Goal: Communication & Community: Answer question/provide support

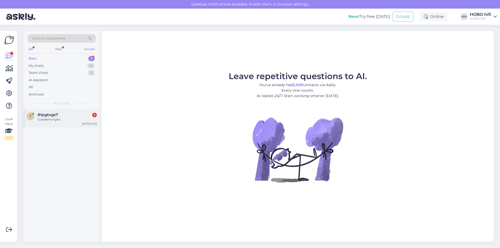
click at [39, 118] on div "Goedemorgen," at bounding box center [66, 119] width 59 height 5
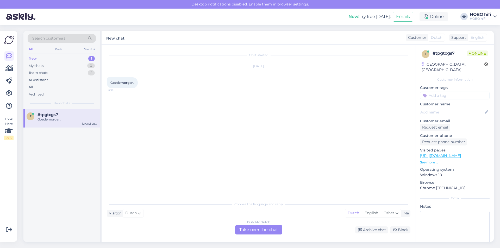
click at [259, 230] on div "Dutch to Dutch Take over the chat" at bounding box center [258, 229] width 47 height 9
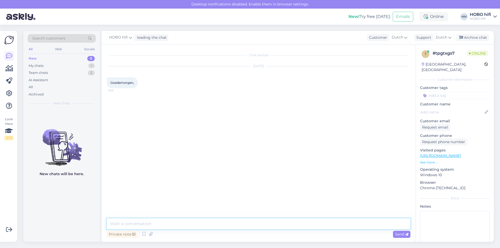
click at [159, 223] on textarea at bounding box center [259, 223] width 304 height 11
type textarea "Goedemorgen, waarmee kan ik je helpen?"
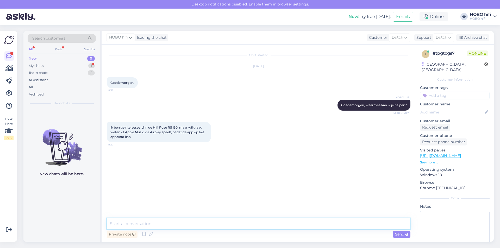
click at [156, 224] on textarea at bounding box center [259, 223] width 304 height 11
type textarea "Ik ga dit even voor je nakijken."
click at [153, 226] on textarea at bounding box center [259, 223] width 304 height 11
type textarea "W"
type textarea "A"
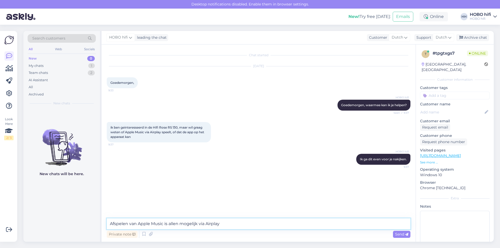
type textarea "Afspelen van Apple Music is allen mogelijk via Airplay."
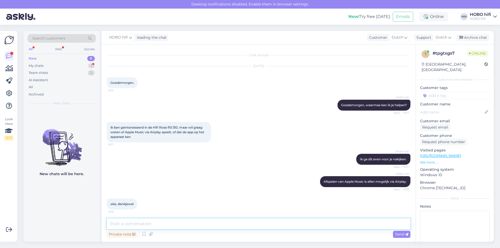
scroll to position [2, 0]
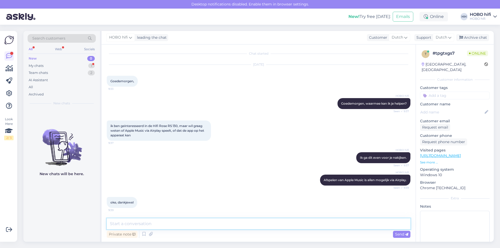
click at [119, 224] on textarea at bounding box center [259, 223] width 304 height 11
type textarea "Graag gedaan."
click at [409, 234] on div "Send" at bounding box center [401, 234] width 17 height 7
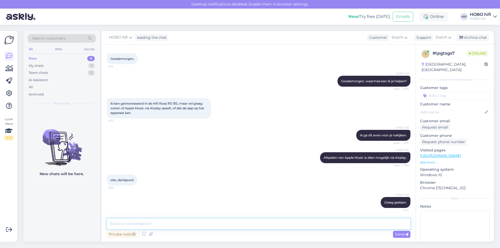
click at [163, 223] on textarea at bounding box center [259, 223] width 304 height 11
type textarea "Kan ik verder nog iets voor je betekenen?"
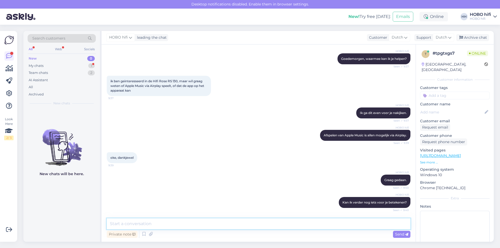
scroll to position [87, 0]
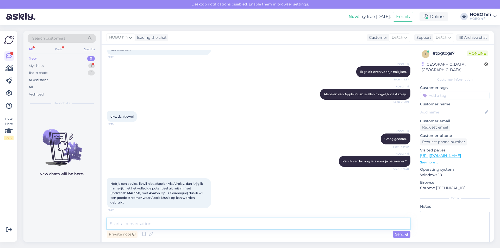
click at [122, 224] on textarea at bounding box center [259, 223] width 304 height 11
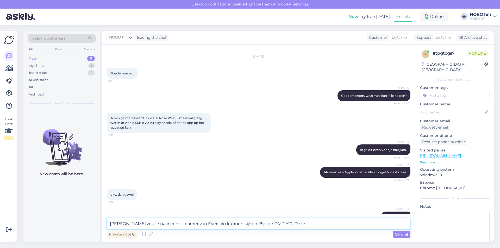
scroll to position [61, 0]
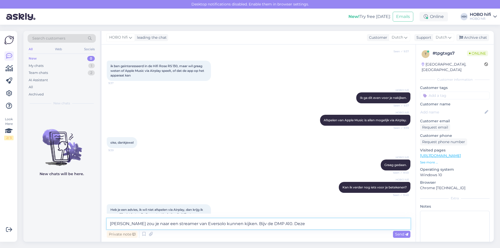
click at [295, 220] on textarea "[PERSON_NAME] zou je naar een streamer van Eversolo kunnen kijken. Bijv de DMP …" at bounding box center [259, 223] width 304 height 11
type textarea "[PERSON_NAME] zou je naar een streamer van Eversolo kunnen kijken. Bijv de DMP …"
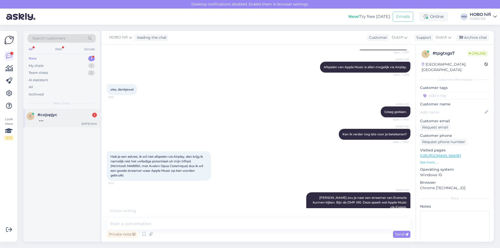
click at [40, 119] on div at bounding box center [66, 119] width 59 height 5
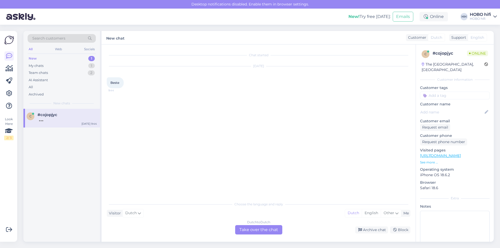
click at [30, 60] on div "New" at bounding box center [33, 58] width 8 height 5
click at [31, 66] on div "My chats" at bounding box center [36, 65] width 15 height 5
click at [54, 118] on div "Dankjewel, ik ga eens kijken/luisteren. Fijne dag!" at bounding box center [66, 121] width 59 height 9
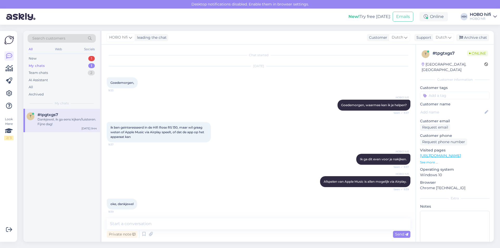
scroll to position [137, 0]
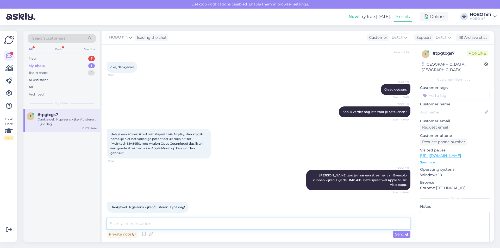
click at [166, 225] on textarea at bounding box center [259, 223] width 304 height 11
type textarea "Graag gedaan en een fijne dag!"
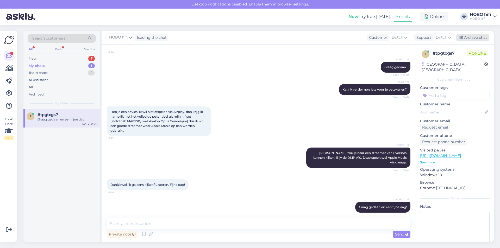
click at [472, 37] on div "Archive chat" at bounding box center [472, 37] width 33 height 7
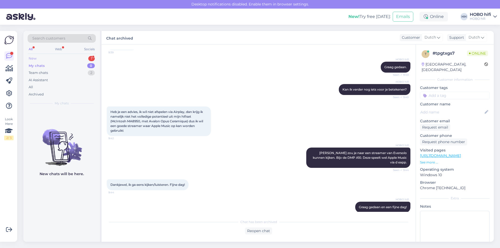
click at [34, 59] on div "New" at bounding box center [33, 58] width 8 height 5
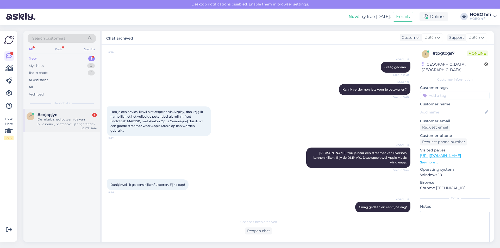
click at [59, 123] on div "De refurbished powernide van bluesound, heeft ook 5 jaar garantie?" at bounding box center [66, 121] width 59 height 9
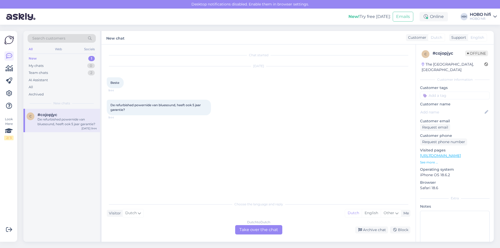
click at [247, 231] on div "Dutch to Dutch Take over the chat" at bounding box center [258, 229] width 47 height 9
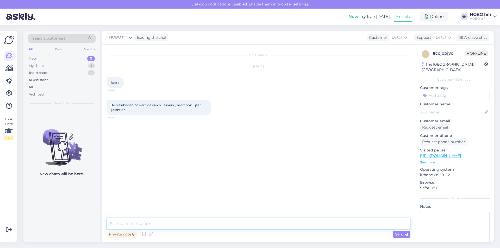
click at [159, 226] on textarea at bounding box center [259, 223] width 304 height 11
type textarea "Goedemorgen, bedankt voor je bericht."
click at [395, 235] on div "Send" at bounding box center [401, 234] width 17 height 7
click at [149, 222] on textarea at bounding box center [259, 223] width 304 height 11
type textarea "J"
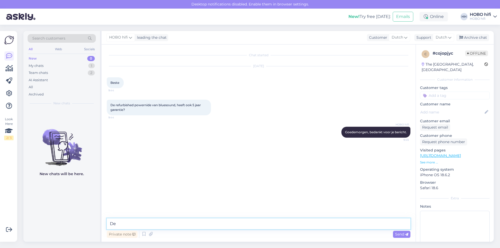
type textarea "D"
type textarea "Op alle Bluesound modellen word standaard 2 jaar fabrieksgarantie gegeven. Voor…"
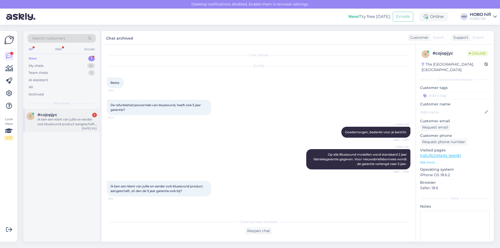
click at [71, 119] on div "Ik ben een klant van jullie en eerder ook bluesound product aangeschaft, zit da…" at bounding box center [66, 121] width 59 height 9
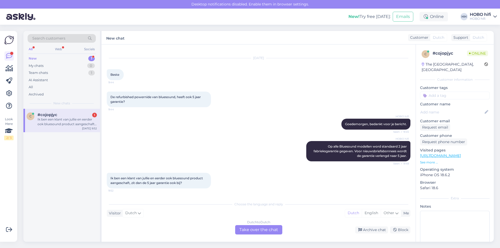
click at [244, 228] on div "Dutch to Dutch Take over the chat" at bounding box center [258, 229] width 47 height 9
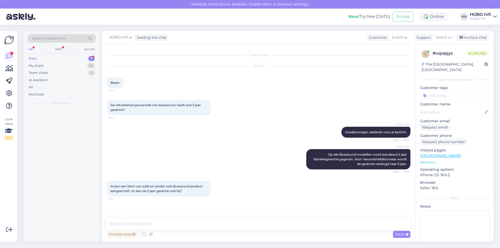
scroll to position [0, 0]
click at [157, 223] on textarea at bounding box center [259, 223] width 304 height 11
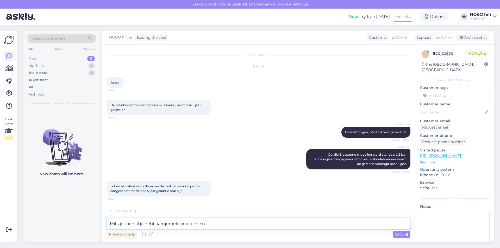
scroll to position [11, 0]
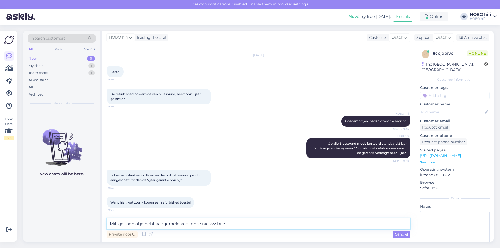
type textarea "Mits je toen al je hebt aangemeld voor onze nieuwsbrief."
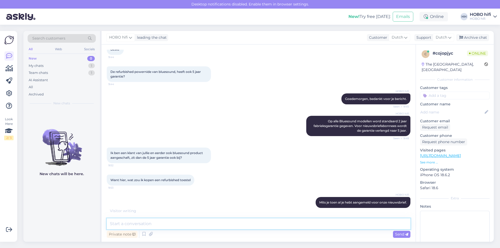
scroll to position [56, 0]
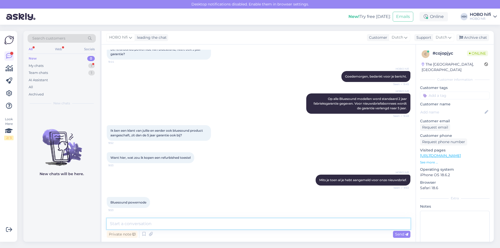
click at [156, 222] on textarea at bounding box center [259, 223] width 304 height 11
type textarea "a"
type textarea "Wat bedoel je precies?"
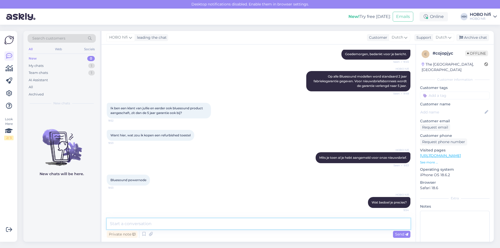
click at [160, 224] on textarea at bounding box center [259, 223] width 304 height 11
type textarea "Zou ik je even mogen bellen?"
click at [406, 233] on icon at bounding box center [406, 234] width 3 height 3
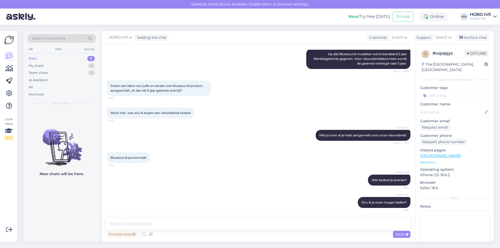
click at [459, 92] on input at bounding box center [455, 96] width 70 height 8
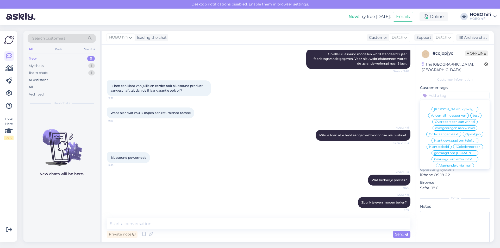
click at [449, 147] on span "Klant gebeld" at bounding box center [439, 146] width 20 height 3
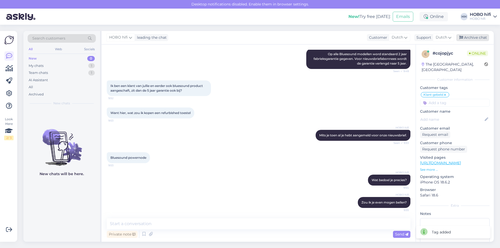
click at [477, 36] on div "Archive chat" at bounding box center [472, 37] width 33 height 7
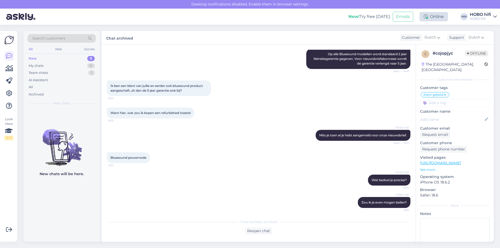
click at [439, 18] on div "Online" at bounding box center [433, 16] width 28 height 9
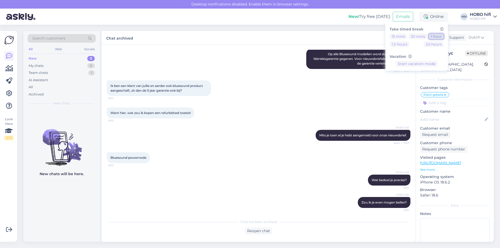
click at [440, 36] on button "1 hour" at bounding box center [435, 37] width 15 height 6
